Goal: Information Seeking & Learning: Learn about a topic

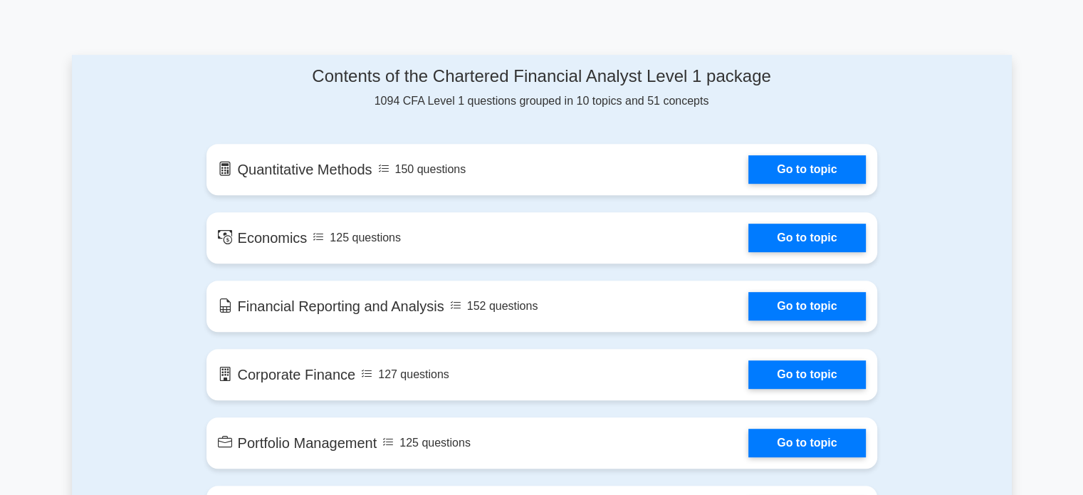
scroll to position [701, 0]
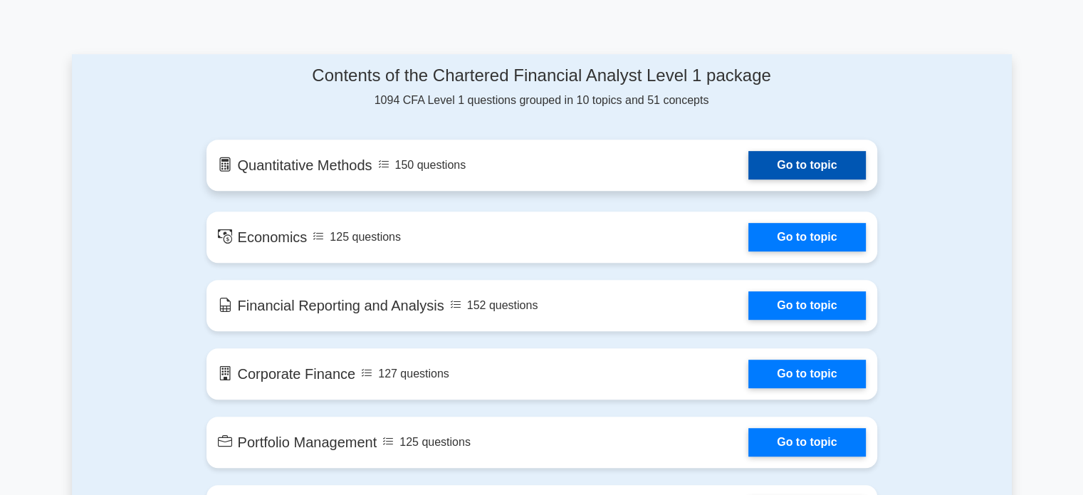
click at [782, 170] on link "Go to topic" at bounding box center [806, 165] width 117 height 28
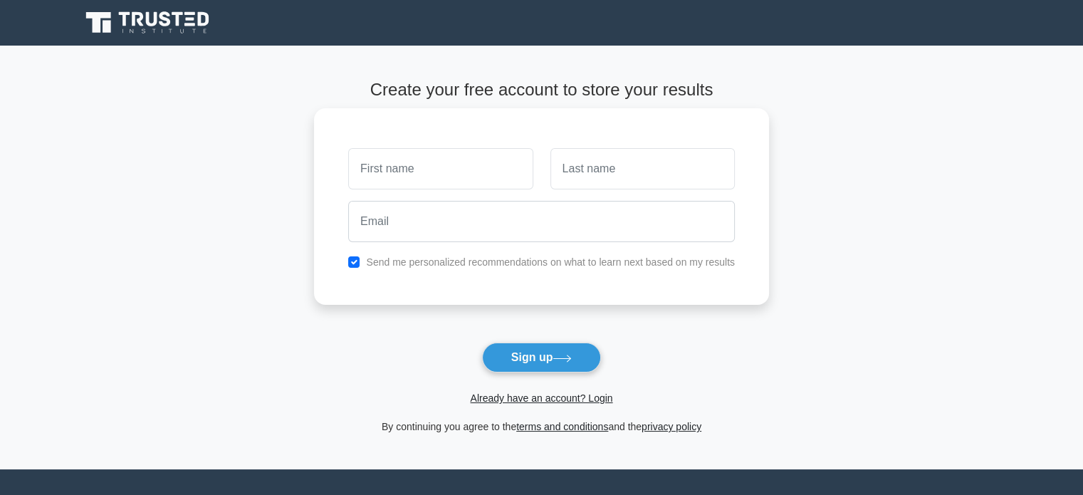
click at [420, 176] on input "text" at bounding box center [440, 168] width 184 height 41
type input "[PERSON_NAME]"
click at [610, 147] on div at bounding box center [643, 168] width 202 height 53
click at [605, 161] on input "text" at bounding box center [643, 168] width 184 height 41
type input "[PERSON_NAME]"
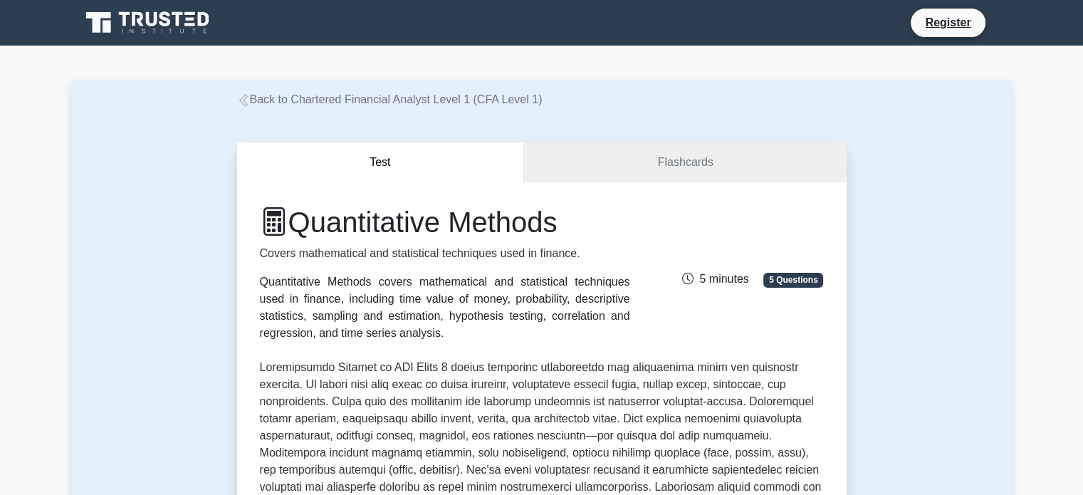
scroll to position [19, 0]
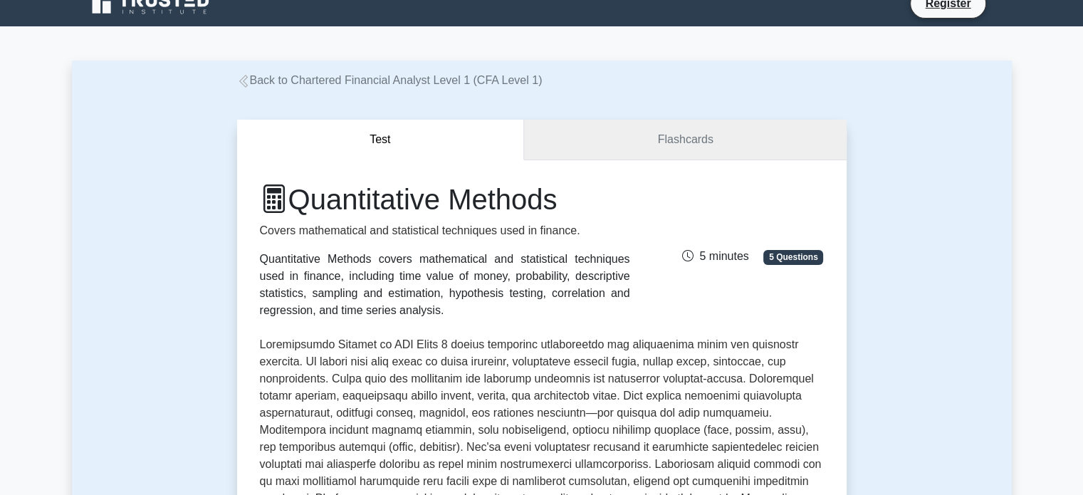
click at [605, 150] on link "Flashcards" at bounding box center [685, 140] width 322 height 41
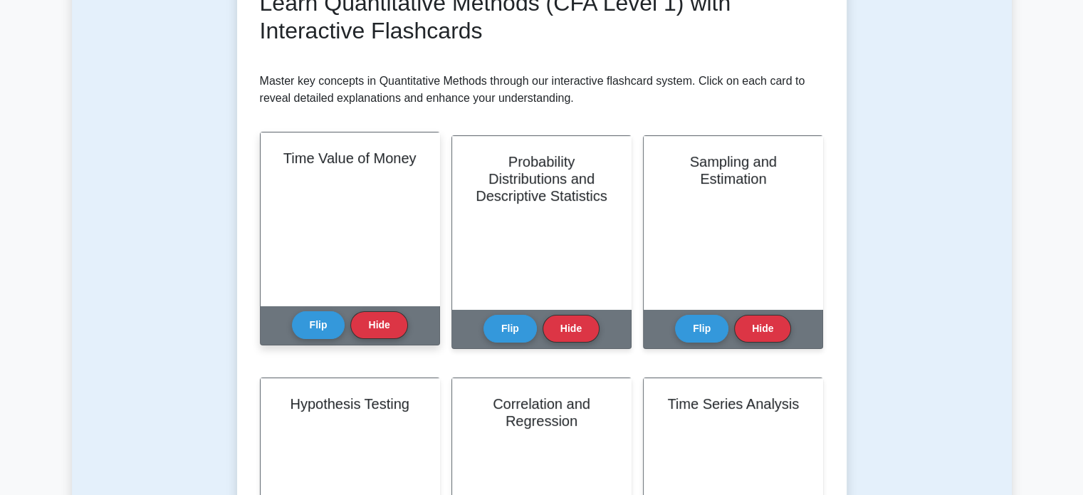
scroll to position [221, 0]
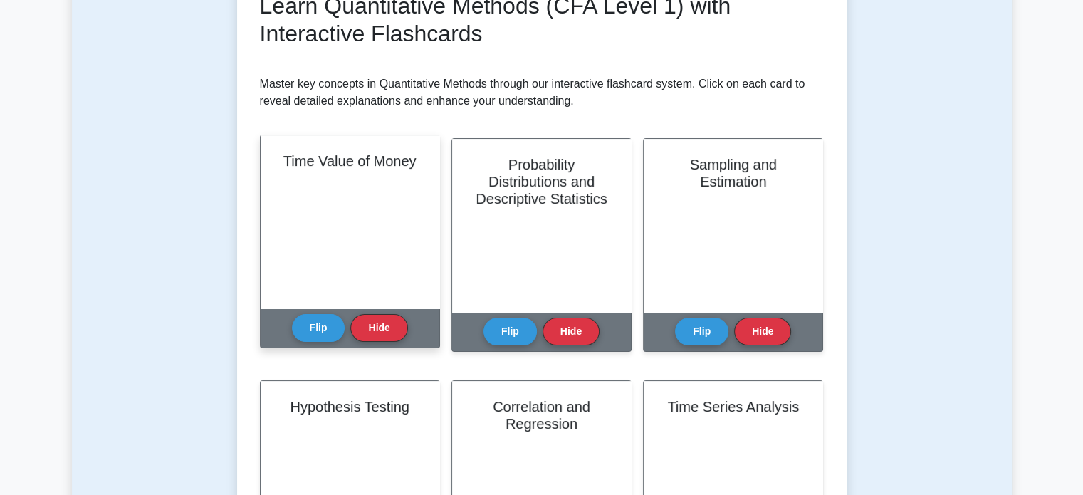
click at [372, 227] on div "Time Value of Money" at bounding box center [350, 221] width 179 height 173
click at [315, 321] on button "Flip" at bounding box center [318, 327] width 53 height 28
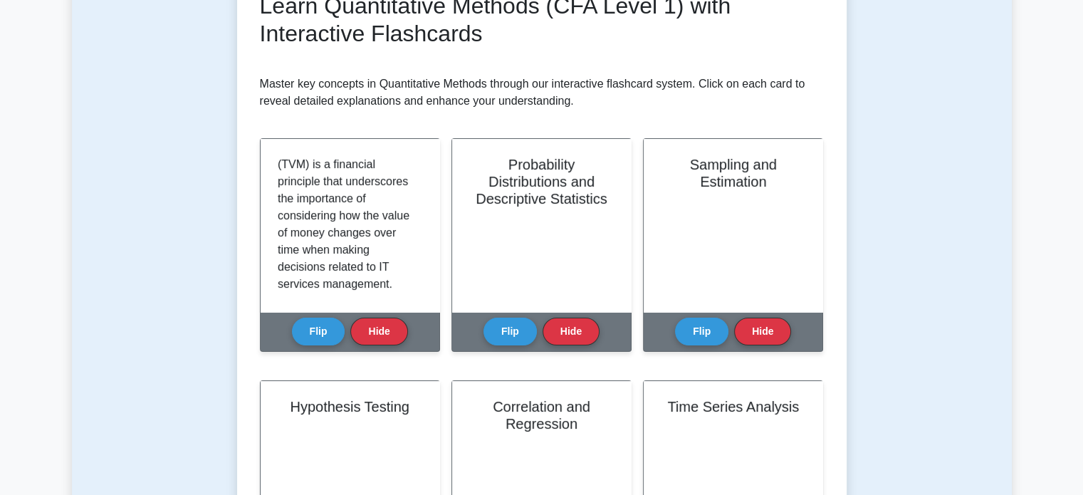
scroll to position [0, 0]
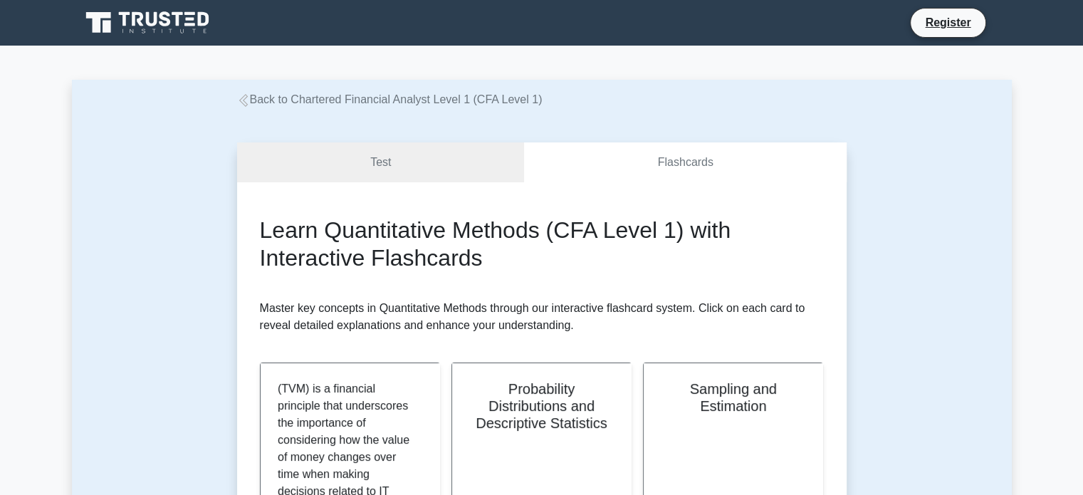
click at [333, 103] on link "Back to Chartered Financial Analyst Level 1 (CFA Level 1)" at bounding box center [390, 99] width 306 height 12
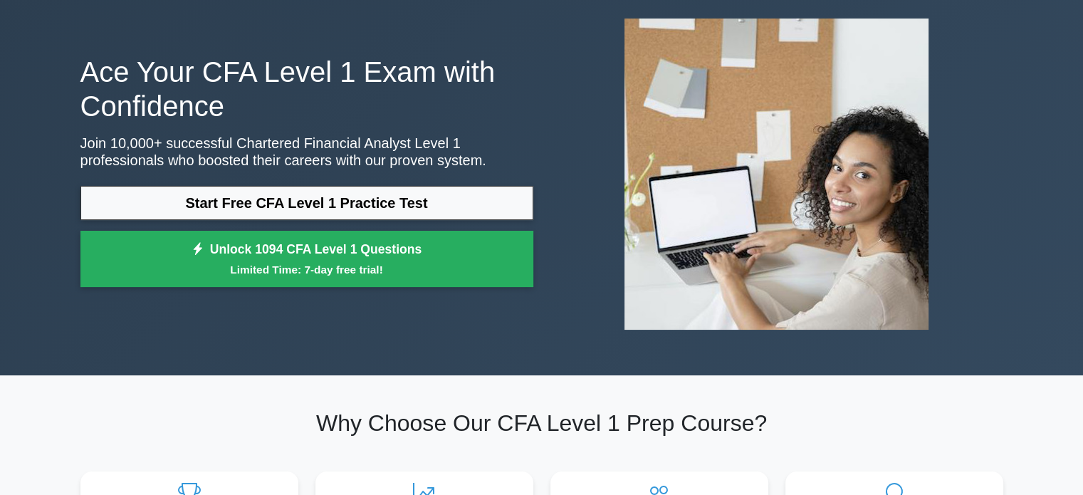
scroll to position [73, 0]
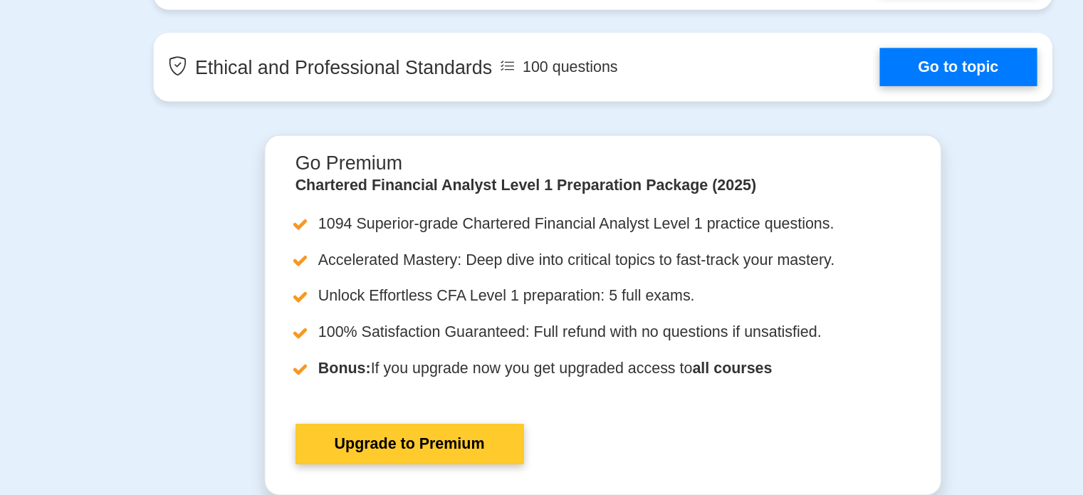
click at [362, 374] on link "Upgrade to Premium" at bounding box center [398, 389] width 170 height 30
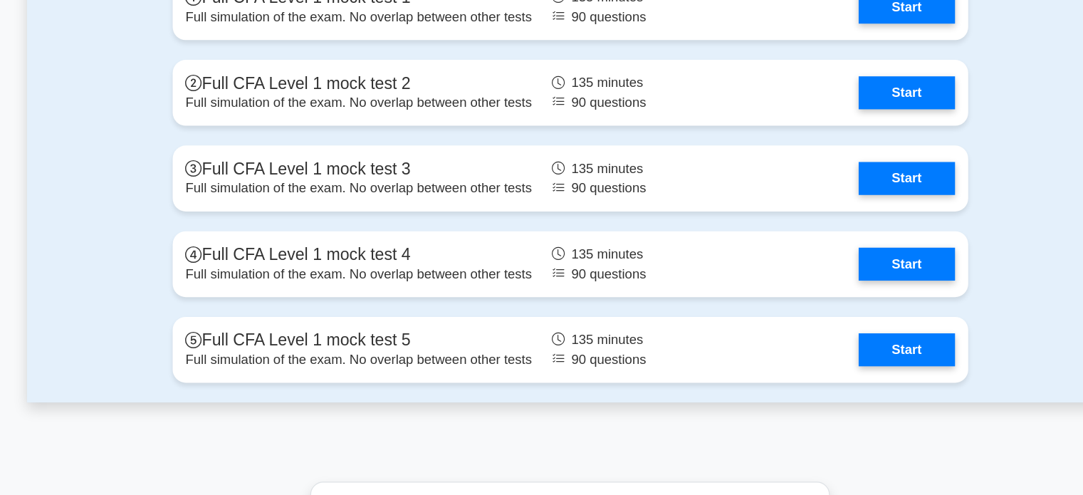
scroll to position [2051, 0]
